Goal: Information Seeking & Learning: Learn about a topic

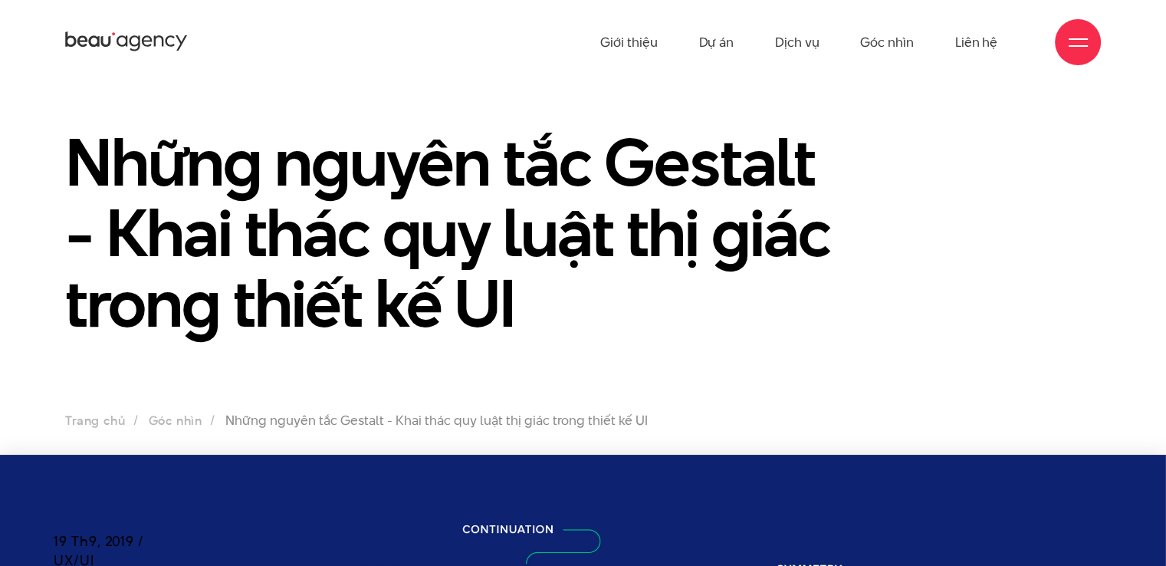
drag, startPoint x: 115, startPoint y: 35, endPoint x: 93, endPoint y: 89, distance: 58.8
click at [93, 89] on section "Những nguyên tắc Gestalt - Khai thác quy luật thị giác trong thiết kế UI Trang …" at bounding box center [583, 269] width 1166 height 370
drag, startPoint x: 194, startPoint y: 38, endPoint x: 11, endPoint y: 55, distance: 184.1
click at [11, 59] on div "Giới thiệu Dự án Dịch vụ Góc nhìn Liên hệ" at bounding box center [583, 42] width 1166 height 84
drag, startPoint x: 62, startPoint y: 28, endPoint x: 169, endPoint y: 41, distance: 108.1
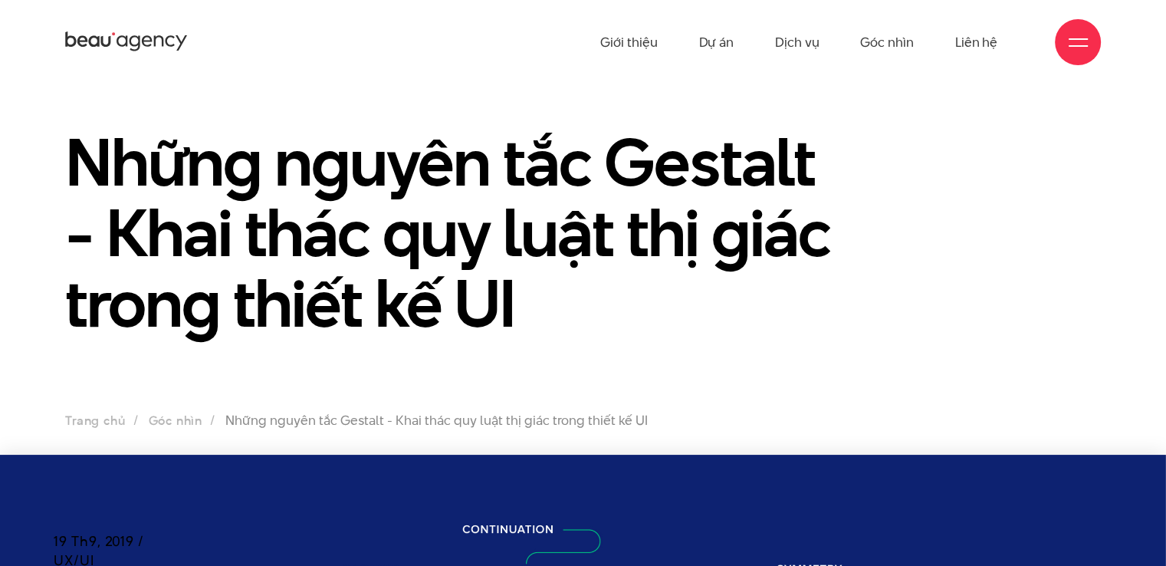
click at [169, 41] on div "Giới thiệu Dự án Dịch vụ Góc nhìn Liên hệ" at bounding box center [583, 42] width 1166 height 84
click at [1064, 51] on div at bounding box center [1078, 42] width 46 height 46
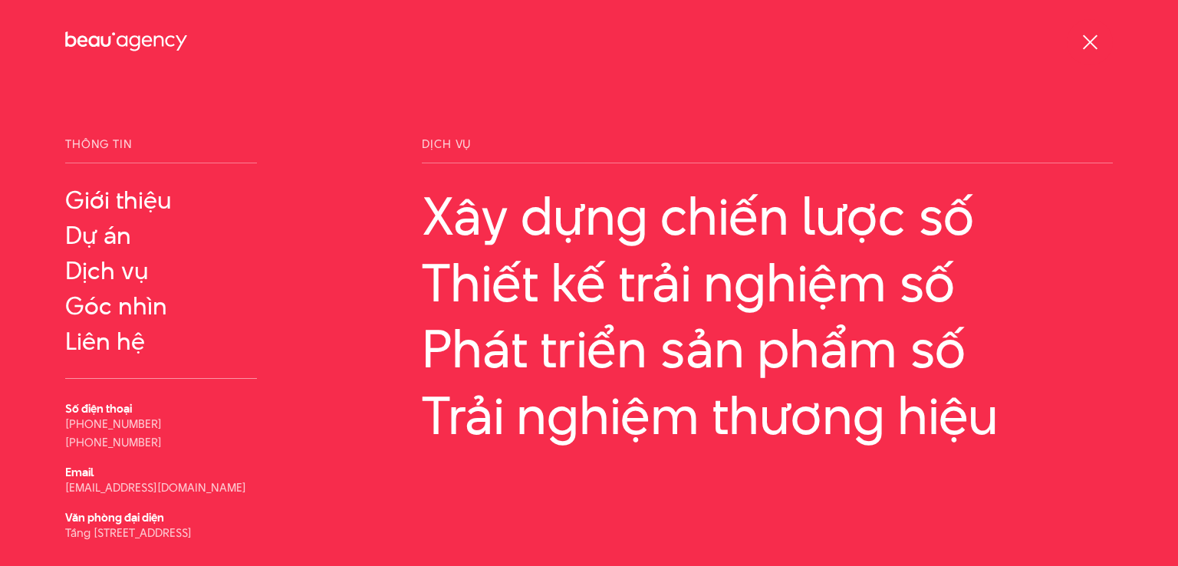
click at [1096, 42] on div at bounding box center [1090, 42] width 19 height 19
